Goal: Information Seeking & Learning: Check status

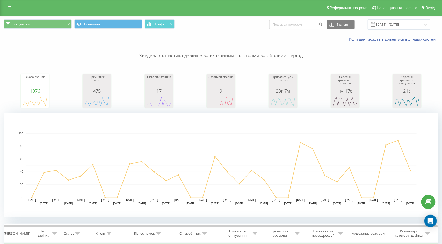
click at [230, 32] on div "Всі дзвінки Основний Графік Експорт .csv .xls .xlsx 21.07.2024 - 21.08.2024" at bounding box center [220, 24] width 441 height 17
click at [220, 18] on div "Всі дзвінки Основний Графік Експорт .csv .xls .xlsx 21.07.2024 - 21.08.2024" at bounding box center [220, 24] width 441 height 17
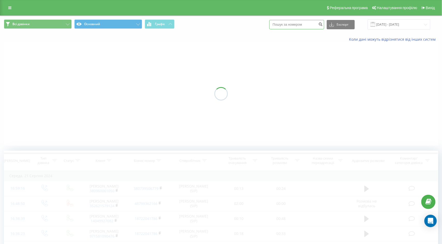
click at [308, 24] on input at bounding box center [296, 24] width 55 height 9
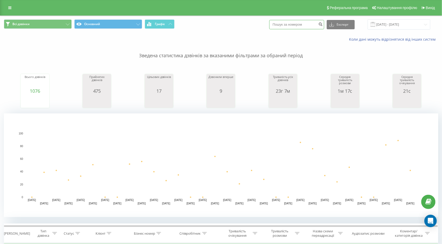
paste input "380997561895"
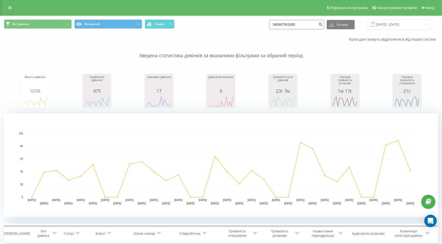
click at [290, 24] on input "380997561895" at bounding box center [296, 24] width 55 height 9
type input "80997561895"
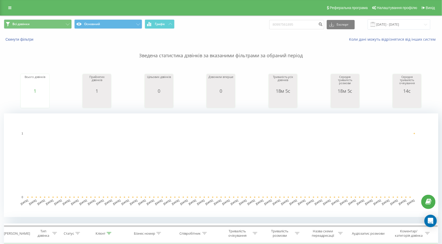
scroll to position [134, 0]
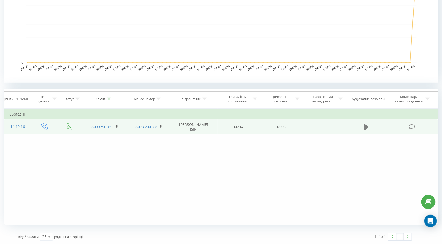
click at [367, 125] on icon at bounding box center [366, 127] width 5 height 6
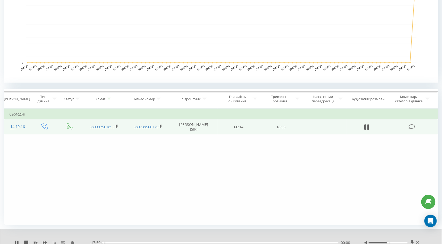
click at [229, 240] on div "- 17:50 00:00 00:00" at bounding box center [220, 242] width 261 height 5
click at [232, 241] on div "- 17:50 00:01 00:01" at bounding box center [220, 242] width 261 height 5
click at [234, 242] on div "00:01" at bounding box center [220, 243] width 235 height 2
click at [247, 242] on div "00:00" at bounding box center [220, 243] width 235 height 2
click at [259, 242] on div "11:49" at bounding box center [220, 243] width 235 height 2
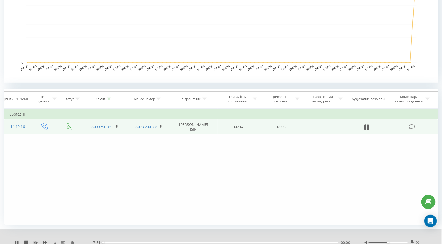
click at [261, 242] on div "00:00" at bounding box center [220, 243] width 235 height 2
click at [267, 242] on div "12:03" at bounding box center [220, 243] width 235 height 2
click at [273, 242] on div "12:29" at bounding box center [220, 243] width 235 height 2
click at [266, 242] on div "13:15" at bounding box center [220, 243] width 235 height 2
click at [263, 242] on div "12:27" at bounding box center [220, 243] width 235 height 2
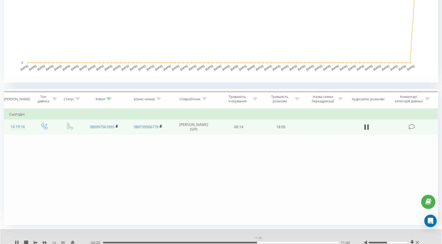
click at [258, 242] on div "11:45" at bounding box center [220, 243] width 235 height 2
click at [260, 240] on div "- 17:51 00:00 00:00" at bounding box center [220, 242] width 261 height 5
click at [260, 241] on div "- 17:51 00:00 00:00" at bounding box center [220, 242] width 261 height 5
click at [260, 242] on div "11:57" at bounding box center [220, 243] width 235 height 2
click at [18, 242] on icon at bounding box center [17, 242] width 1 height 4
